Goal: Check status

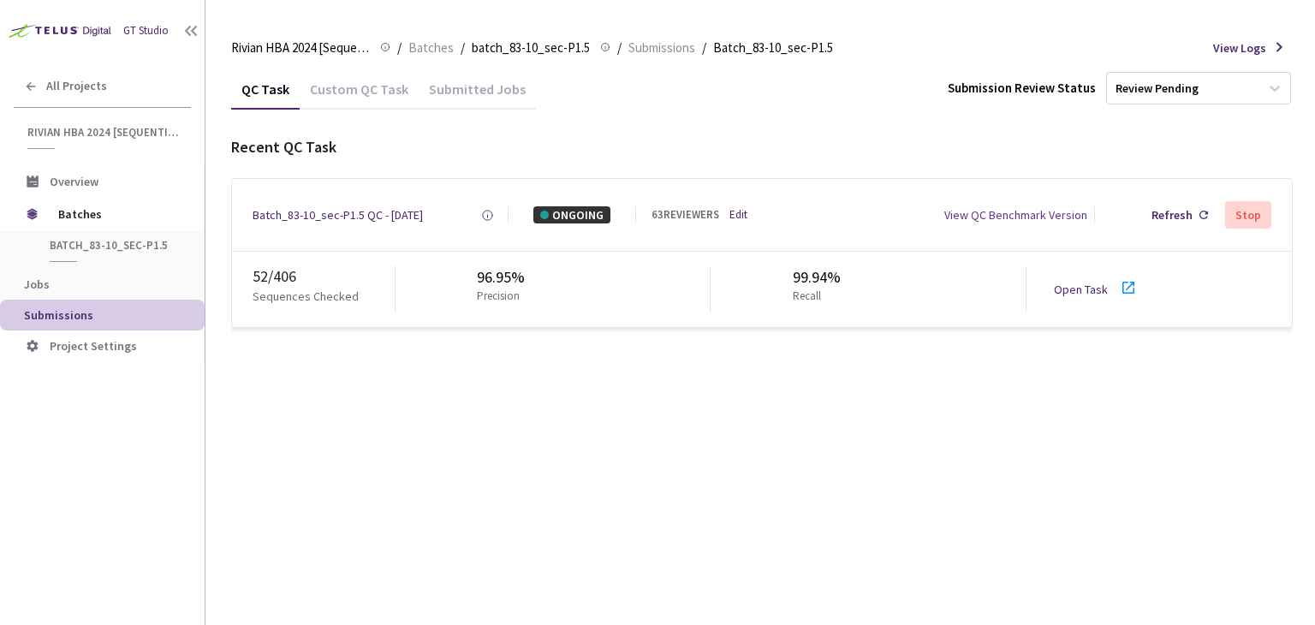
click at [1079, 288] on link "Open Task" at bounding box center [1081, 289] width 54 height 15
click at [346, 217] on div "Batch_83-10_sec-P1.5 QC - [DATE]" at bounding box center [338, 214] width 170 height 17
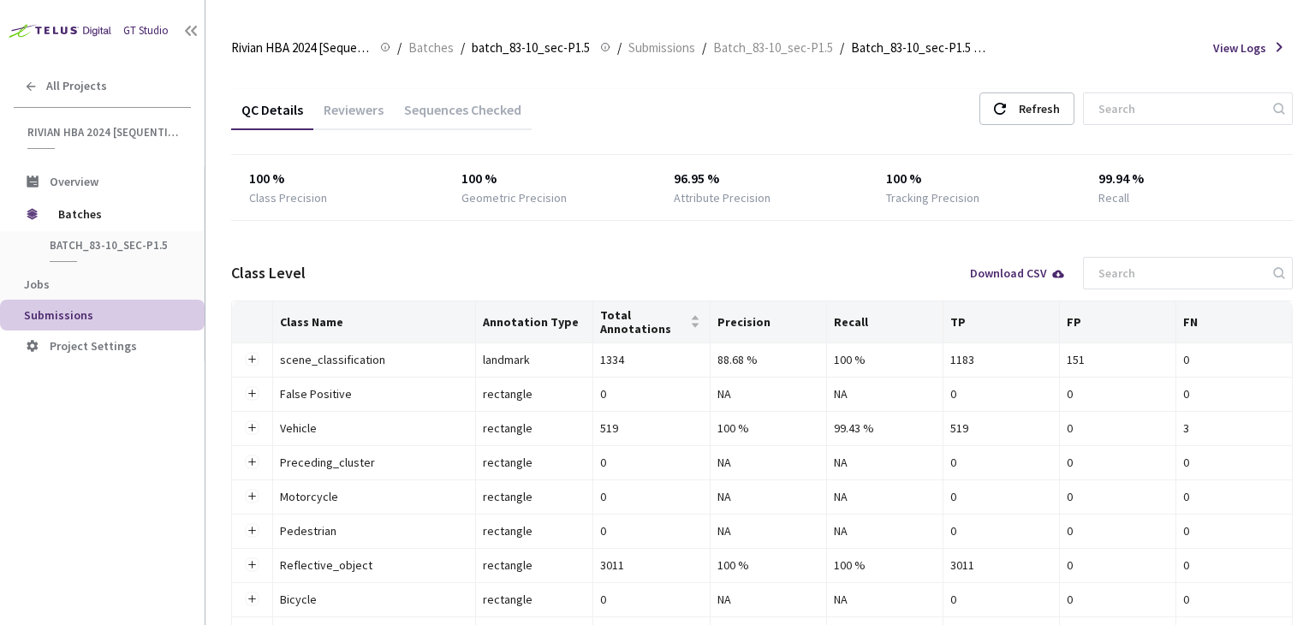
click at [360, 120] on div "Reviewers" at bounding box center [353, 115] width 80 height 29
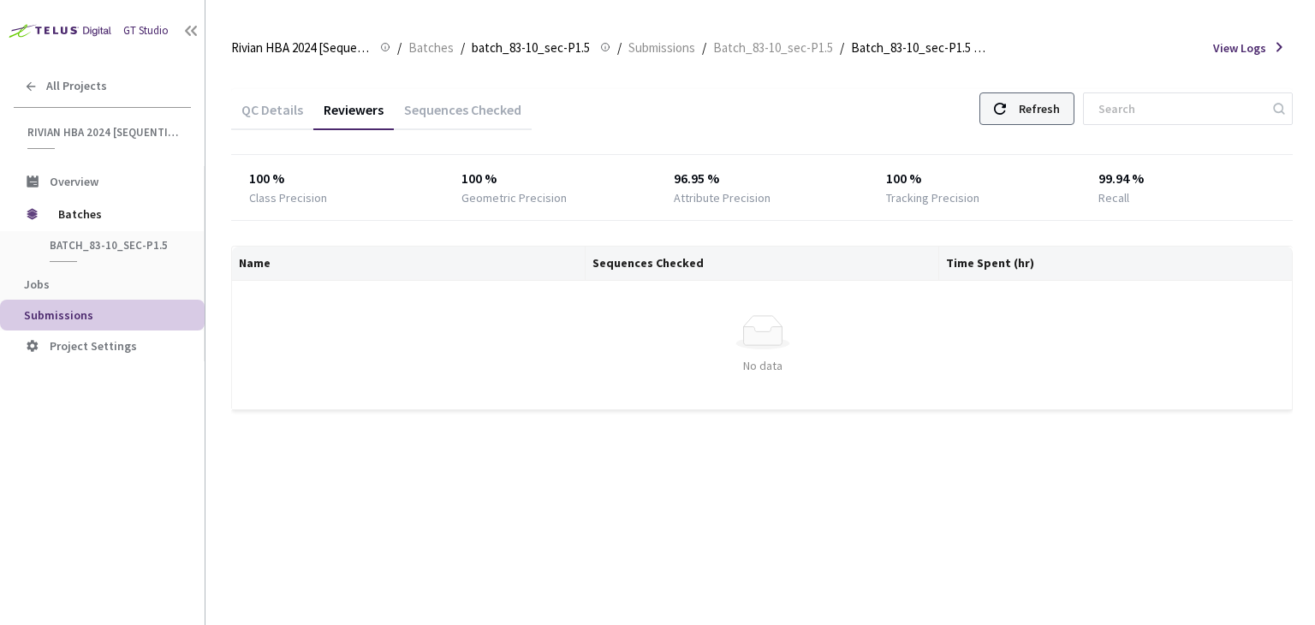
click at [1060, 97] on div "Refresh" at bounding box center [1039, 108] width 41 height 31
click at [1029, 108] on div "Refresh" at bounding box center [1026, 108] width 95 height 33
click at [1052, 93] on div "Refresh" at bounding box center [1039, 108] width 41 height 31
click at [1043, 118] on div "Refresh" at bounding box center [1039, 108] width 41 height 31
click at [1037, 107] on div "Refresh" at bounding box center [1026, 108] width 95 height 33
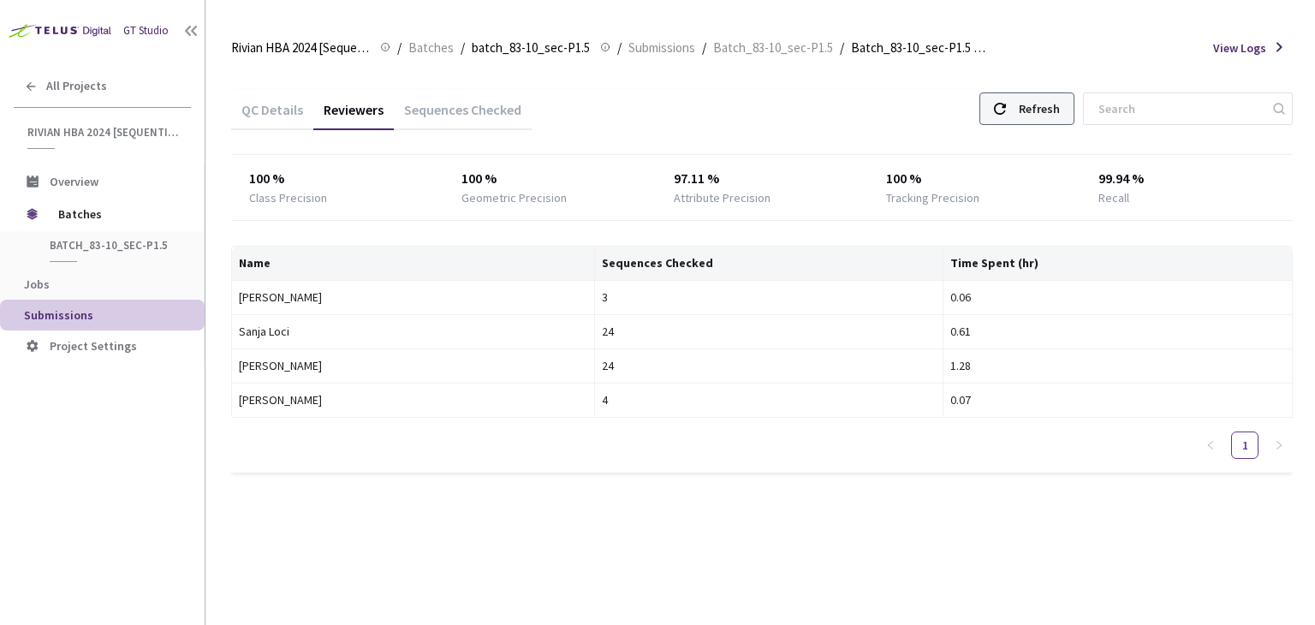
click at [1037, 107] on div "Refresh" at bounding box center [1026, 108] width 95 height 33
click at [1057, 100] on div "Refresh" at bounding box center [1039, 108] width 41 height 31
click at [1041, 105] on div "Refresh" at bounding box center [1039, 108] width 41 height 31
click at [1040, 104] on div "Refresh" at bounding box center [1026, 108] width 95 height 33
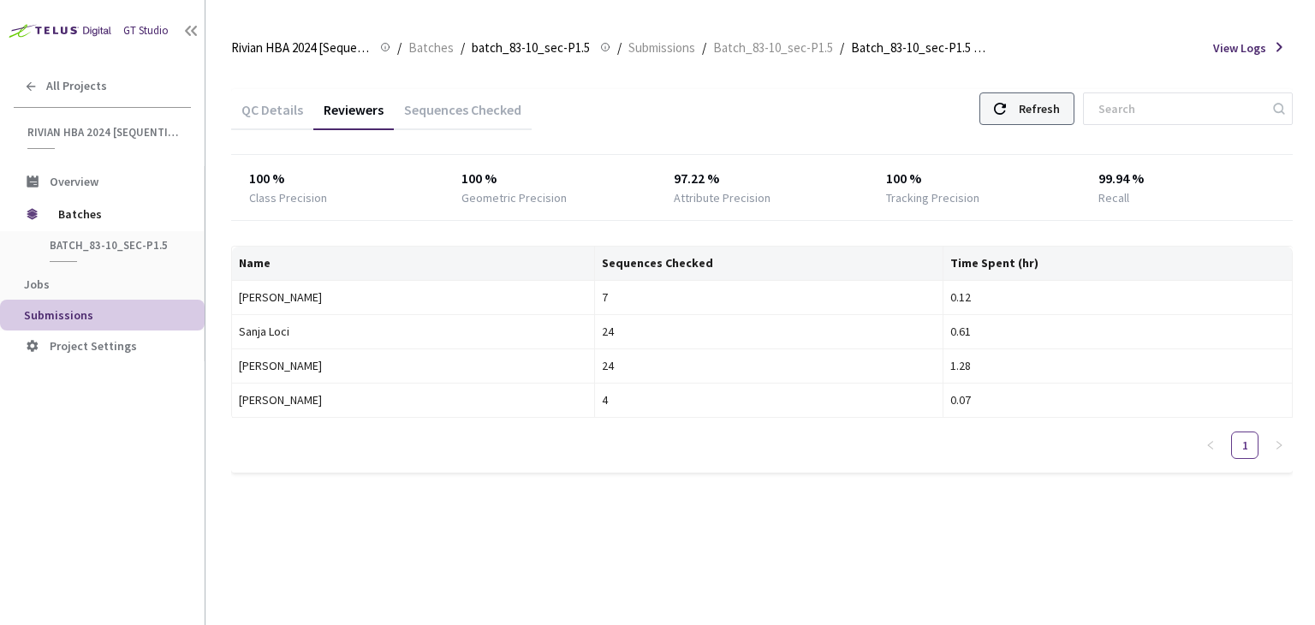
click at [1040, 104] on div "Refresh" at bounding box center [1026, 108] width 95 height 33
click at [1041, 104] on div "Refresh" at bounding box center [1039, 108] width 41 height 31
click at [1047, 93] on div "Refresh" at bounding box center [1039, 108] width 41 height 31
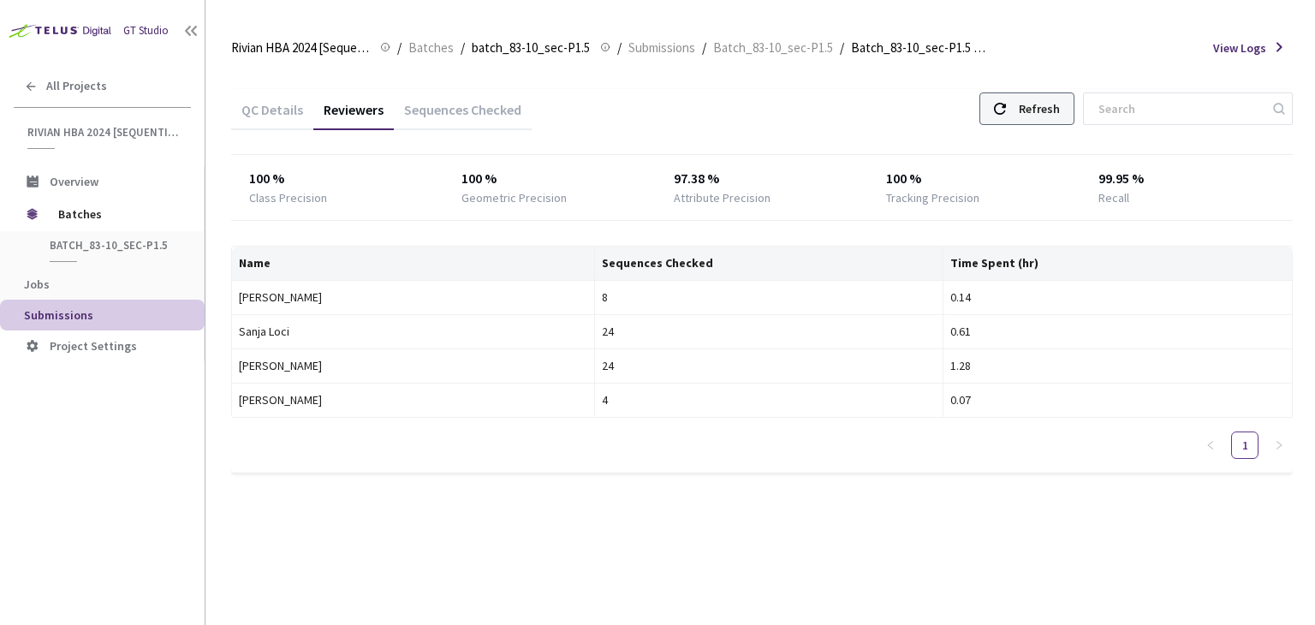
click at [1049, 104] on div "Refresh" at bounding box center [1039, 108] width 41 height 31
click at [1032, 99] on div "Refresh" at bounding box center [1026, 108] width 95 height 33
click at [1041, 117] on div "Refresh" at bounding box center [1039, 108] width 41 height 31
click at [1055, 86] on div "QC Details Reviewers Sequences Checked Refresh 100 % Class Precision 100 % Geom…" at bounding box center [761, 290] width 1061 height 445
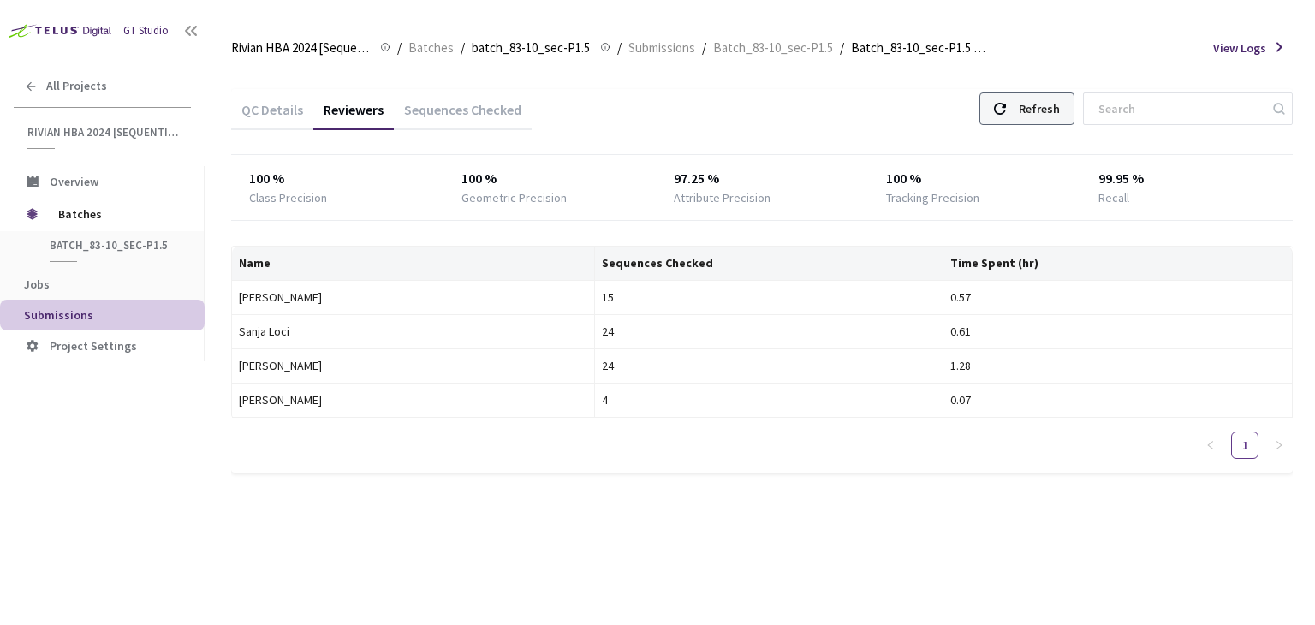
click at [1054, 120] on div "Refresh" at bounding box center [1039, 108] width 41 height 31
click at [1006, 109] on icon at bounding box center [1000, 109] width 12 height 12
click at [1035, 110] on div "Refresh" at bounding box center [1026, 108] width 95 height 33
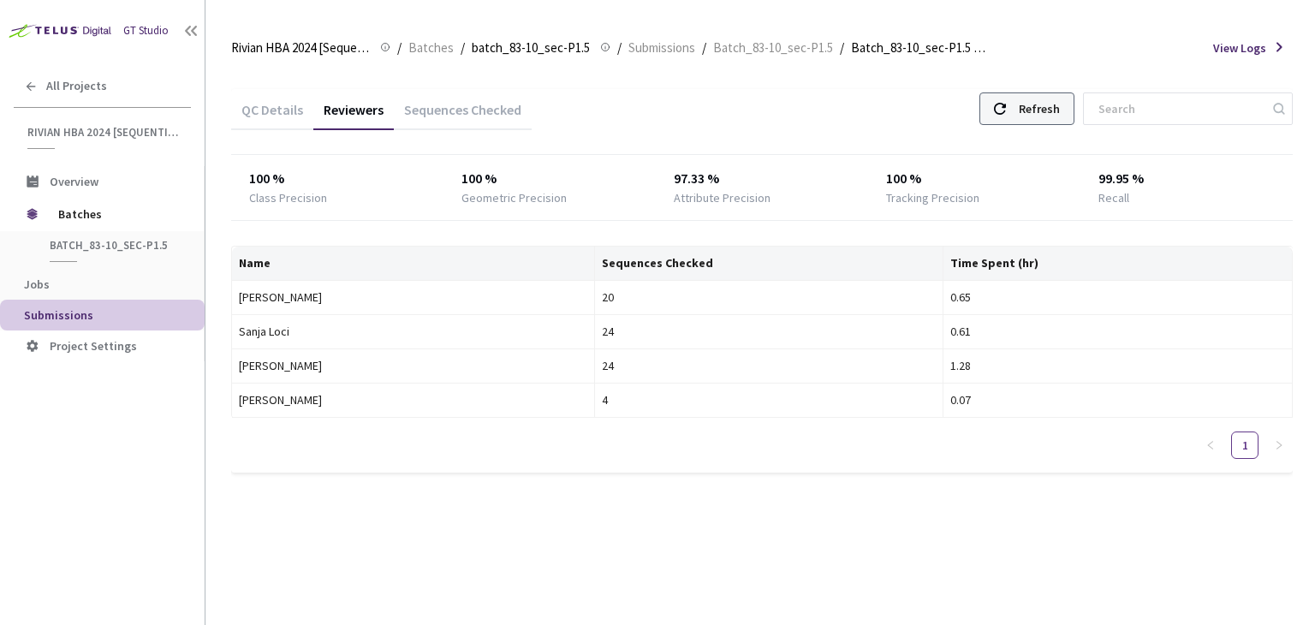
click at [1006, 104] on icon at bounding box center [1000, 109] width 12 height 12
click at [1060, 103] on div "Refresh" at bounding box center [1039, 108] width 41 height 31
click at [1052, 107] on div "Refresh" at bounding box center [1039, 108] width 41 height 31
click at [1060, 107] on div "Refresh" at bounding box center [1039, 108] width 41 height 31
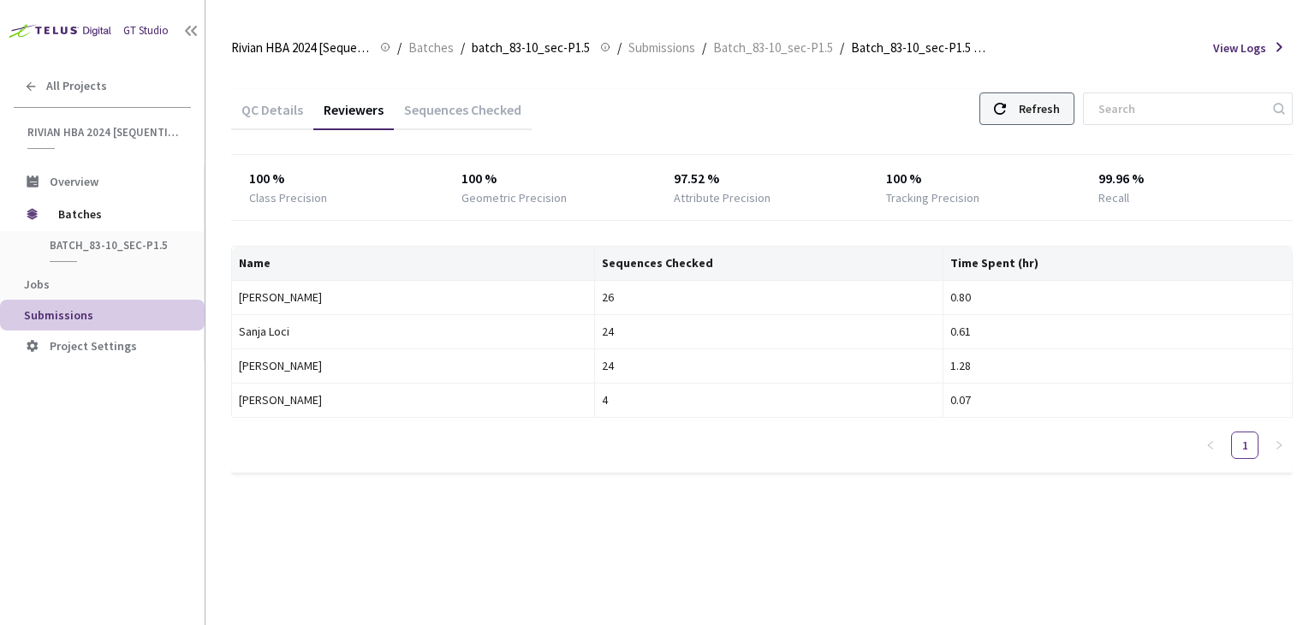
click at [1060, 107] on div "Refresh" at bounding box center [1039, 108] width 41 height 31
click at [1060, 108] on div "Refresh" at bounding box center [1039, 108] width 41 height 31
click at [1055, 110] on div "Refresh" at bounding box center [1039, 108] width 41 height 31
click at [1035, 122] on div "Refresh" at bounding box center [1026, 108] width 95 height 33
click at [1042, 115] on div "Refresh" at bounding box center [1039, 108] width 41 height 31
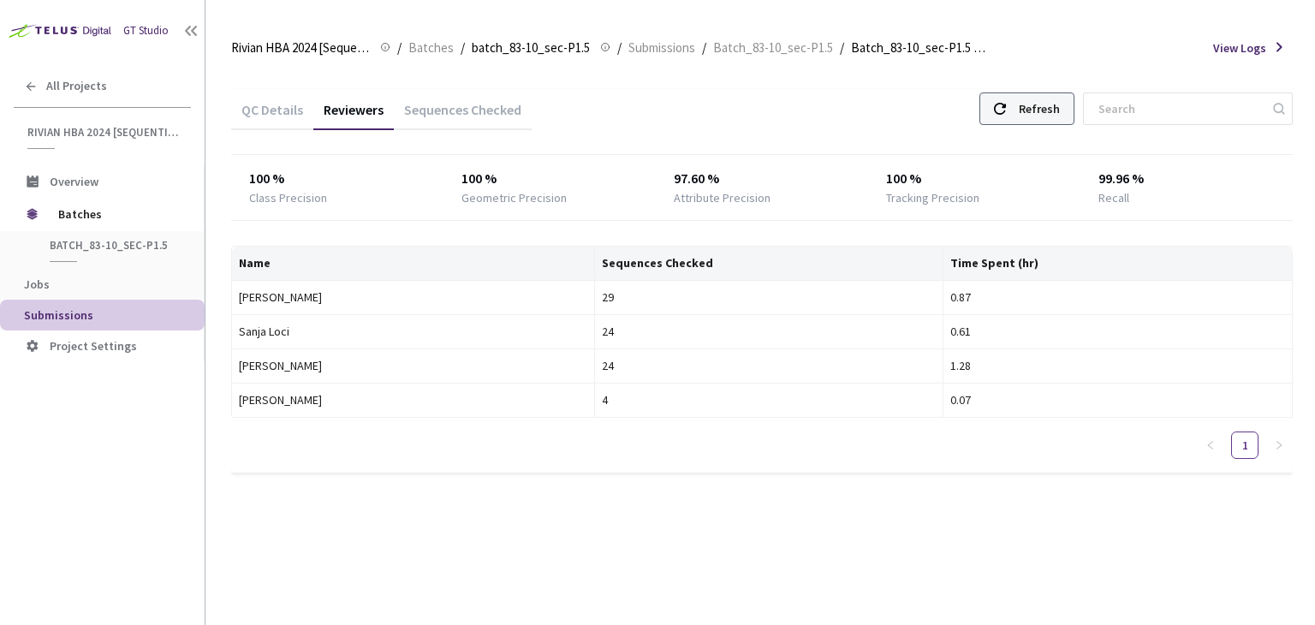
click at [1042, 115] on div "Refresh" at bounding box center [1039, 108] width 41 height 31
click at [1030, 90] on div "QC Details Reviewers Sequences Checked Refresh" at bounding box center [761, 111] width 1061 height 45
click at [1031, 104] on div "Refresh" at bounding box center [1026, 108] width 95 height 33
click at [1060, 114] on div "Refresh" at bounding box center [1039, 108] width 41 height 31
